Goal: Register for event/course

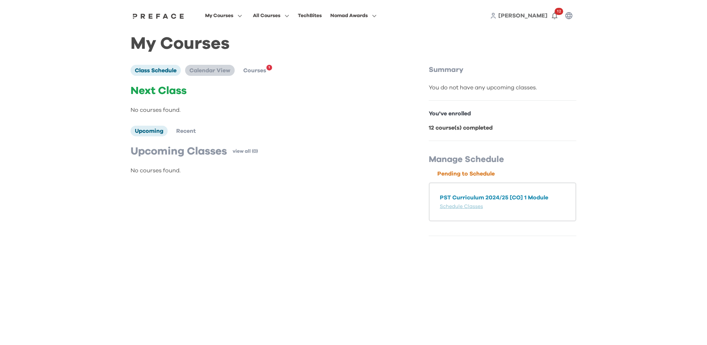
click at [217, 71] on span "Calendar View" at bounding box center [209, 71] width 41 height 6
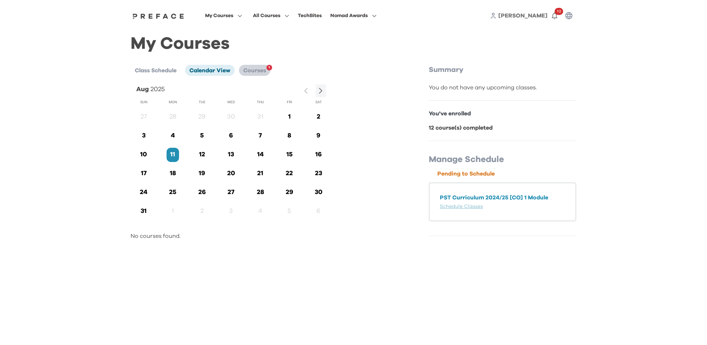
click at [263, 68] on span "Courses" at bounding box center [254, 71] width 23 height 6
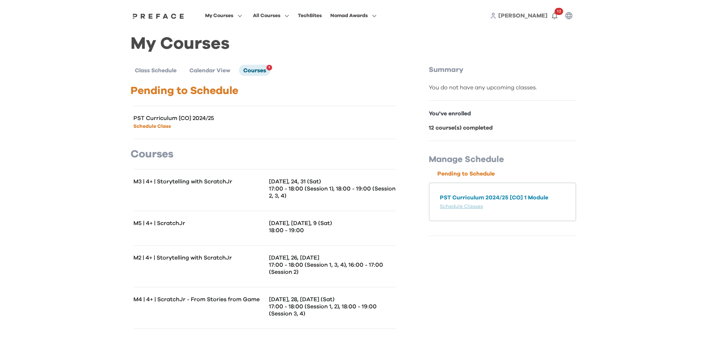
click at [157, 128] on link "Schedule Class" at bounding box center [151, 126] width 37 height 5
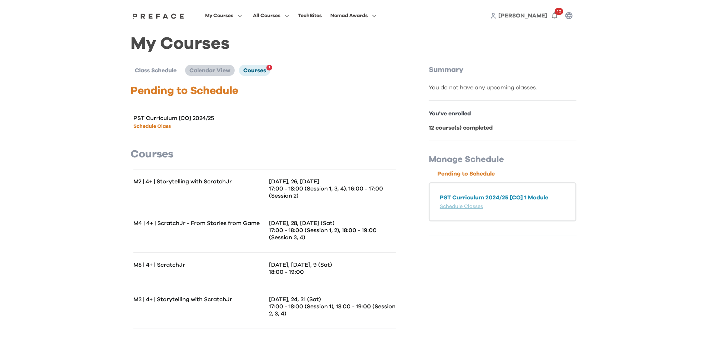
click at [211, 68] on span "Calendar View" at bounding box center [209, 71] width 41 height 6
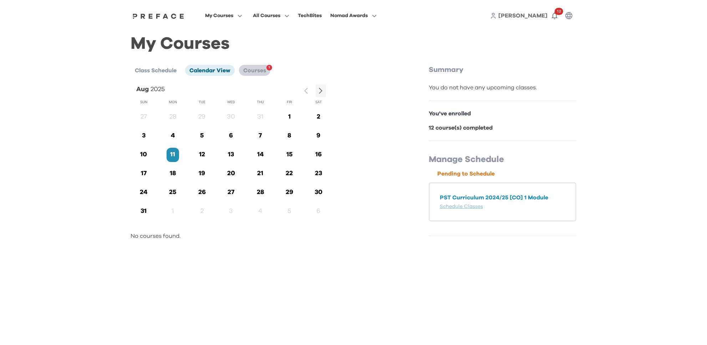
click at [258, 75] on li "Courses 1" at bounding box center [254, 70] width 31 height 11
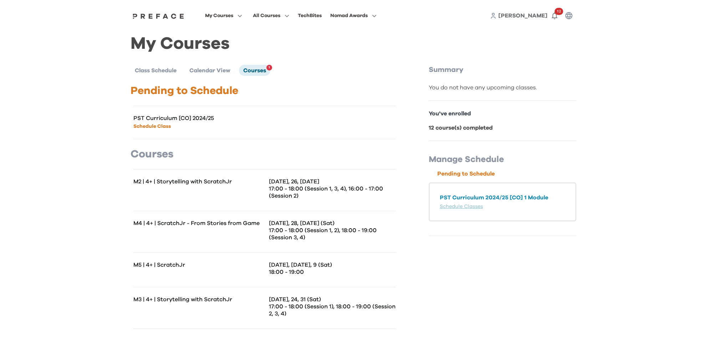
click at [166, 128] on link "Schedule Class" at bounding box center [151, 126] width 37 height 5
